Goal: Find specific page/section: Find specific page/section

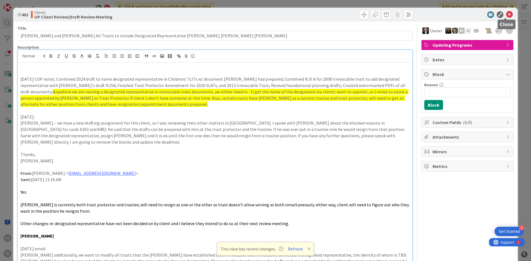
click at [506, 12] on icon at bounding box center [509, 14] width 7 height 7
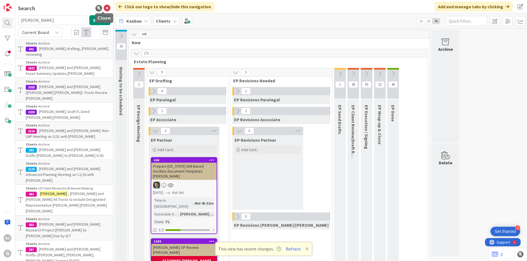
click at [104, 7] on icon at bounding box center [107, 8] width 7 height 7
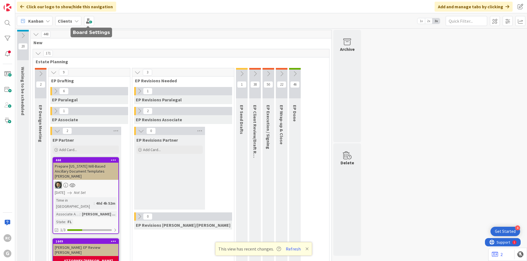
click at [66, 19] on b "Clients" at bounding box center [65, 21] width 14 height 6
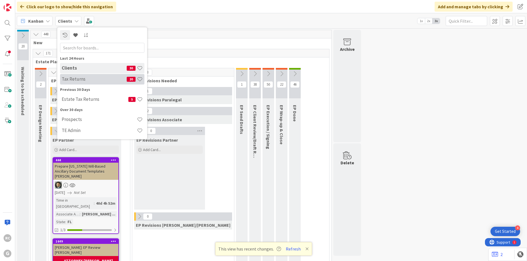
click at [72, 81] on h4 "Tax Returns" at bounding box center [94, 79] width 65 height 6
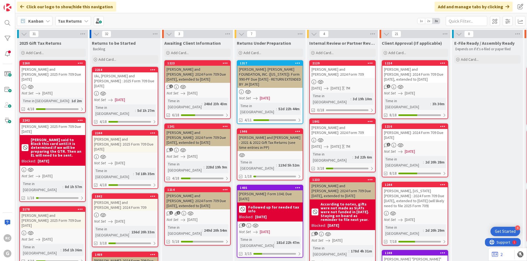
click at [331, 68] on div "[PERSON_NAME] and [PERSON_NAME]: 2024 Form 709" at bounding box center [342, 72] width 65 height 12
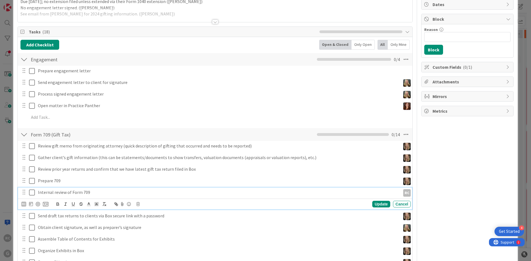
click at [29, 193] on icon at bounding box center [32, 193] width 6 height 7
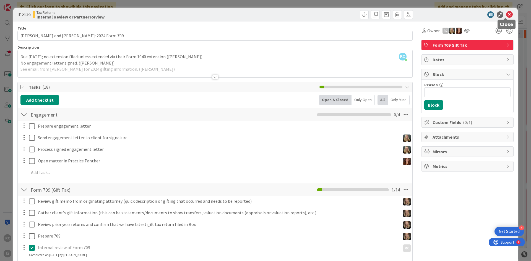
click at [506, 12] on icon at bounding box center [509, 14] width 7 height 7
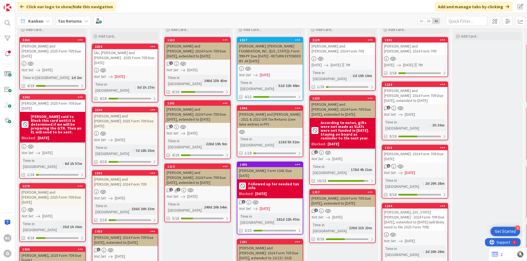
scroll to position [55, 0]
